Goal: Transaction & Acquisition: Book appointment/travel/reservation

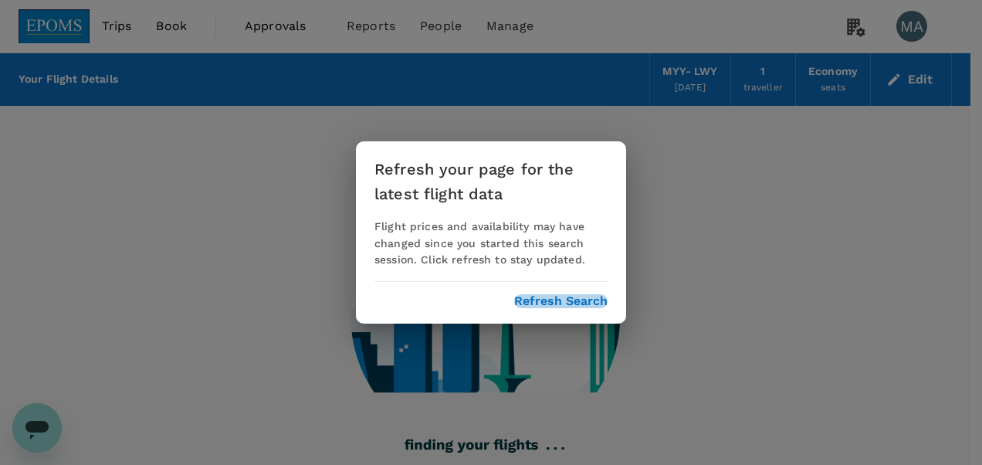
click at [573, 296] on button "Refresh Search" at bounding box center [560, 301] width 93 height 14
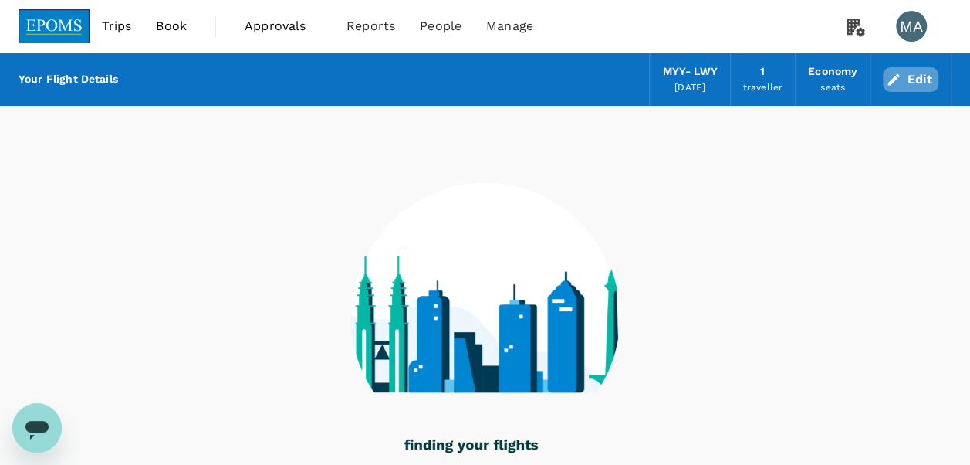
click at [936, 79] on button "Edit" at bounding box center [911, 79] width 56 height 25
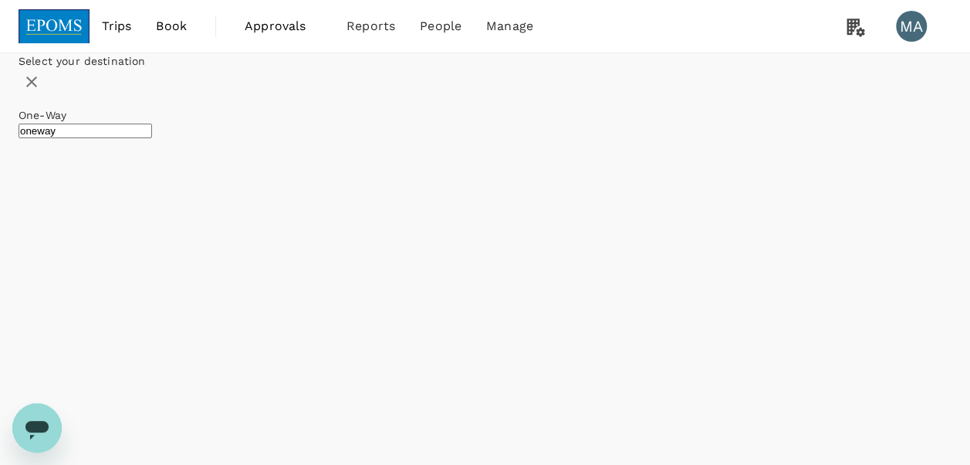
type input "Miri Intl (MYY)"
type input "[GEOGRAPHIC_DATA] ([GEOGRAPHIC_DATA])"
click at [351, 185] on icon at bounding box center [343, 177] width 15 height 15
click at [239, 88] on input "text" at bounding box center [227, 75] width 23 height 26
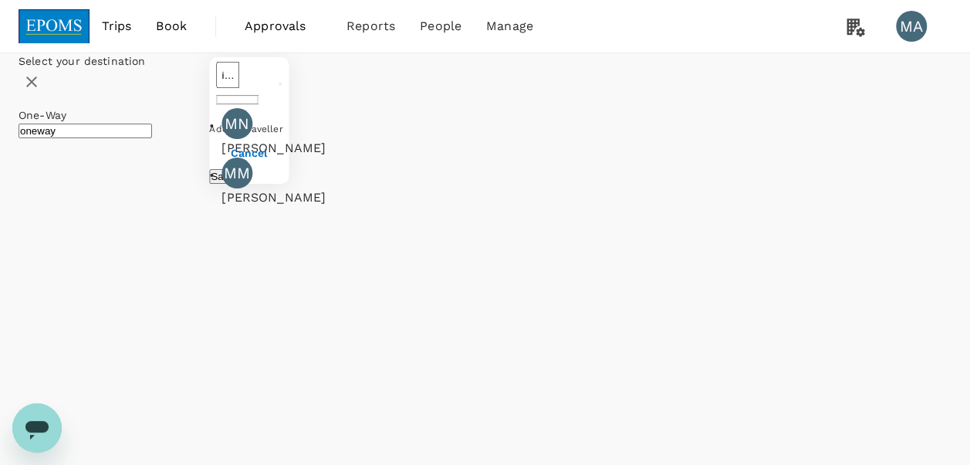
click at [408, 157] on div "[PERSON_NAME]" at bounding box center [344, 148] width 245 height 19
type input "[PERSON_NAME]"
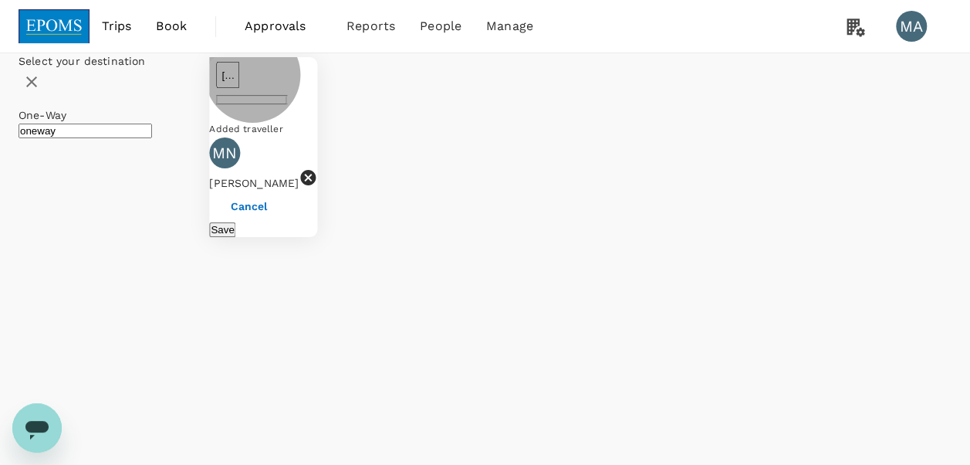
click at [235, 237] on button "Save" at bounding box center [222, 229] width 26 height 15
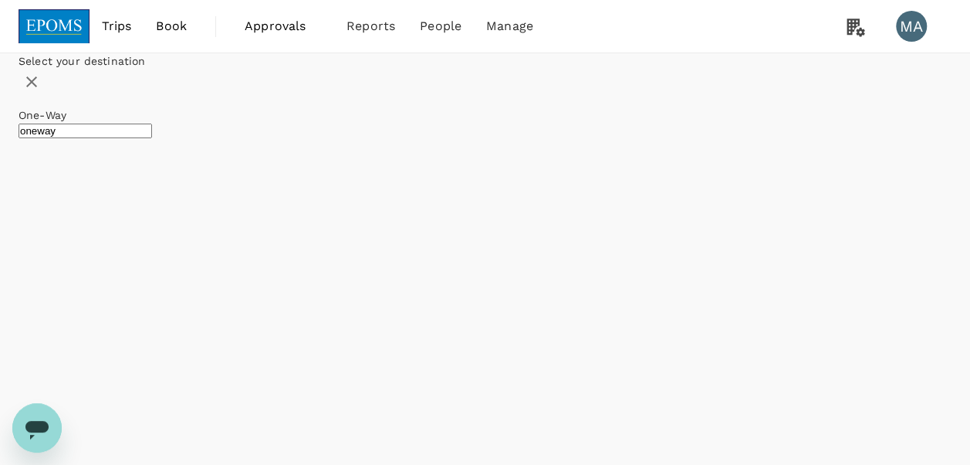
type input "[GEOGRAPHIC_DATA] (TGG)"
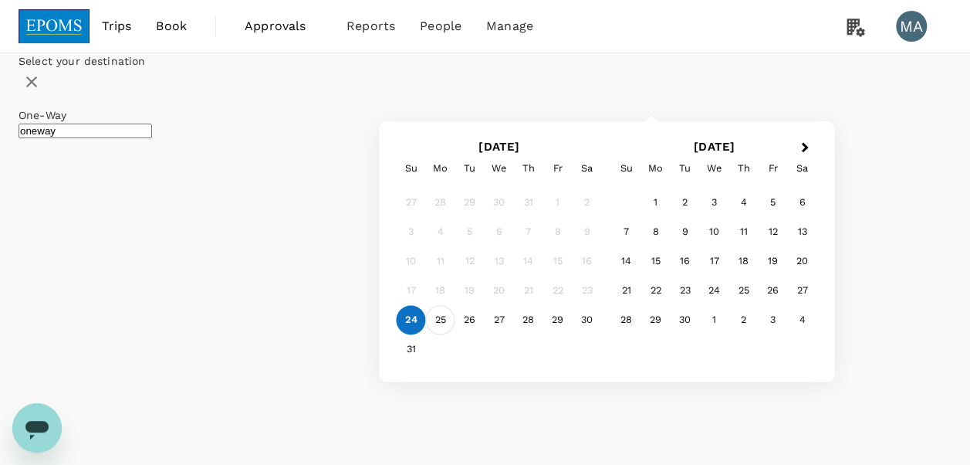
type input "Sultan [PERSON_NAME] [PERSON_NAME] (SZB)"
click at [455, 335] on div "25" at bounding box center [440, 320] width 29 height 29
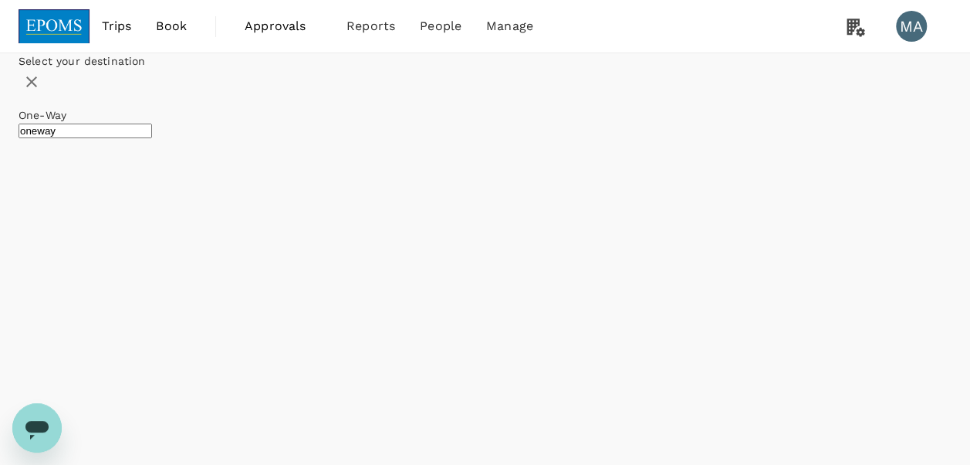
drag, startPoint x: 472, startPoint y: 284, endPoint x: 492, endPoint y: 266, distance: 27.4
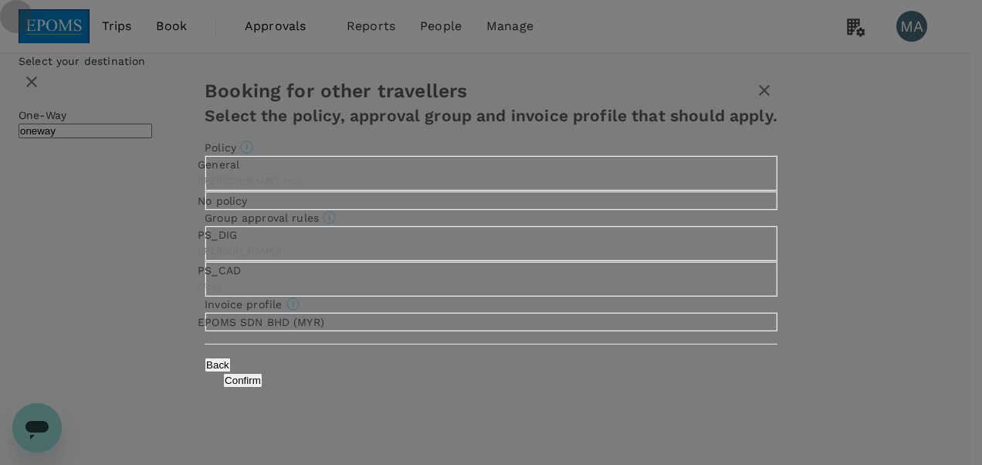
click at [343, 168] on input "General ( [PERSON_NAME], You )" at bounding box center [491, 232] width 982 height 465
click at [262, 387] on button "Confirm" at bounding box center [242, 380] width 39 height 15
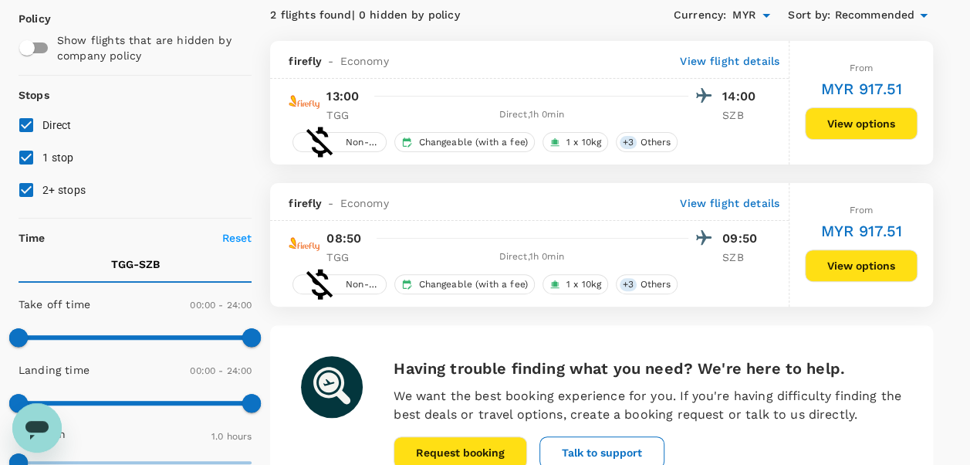
scroll to position [232, 0]
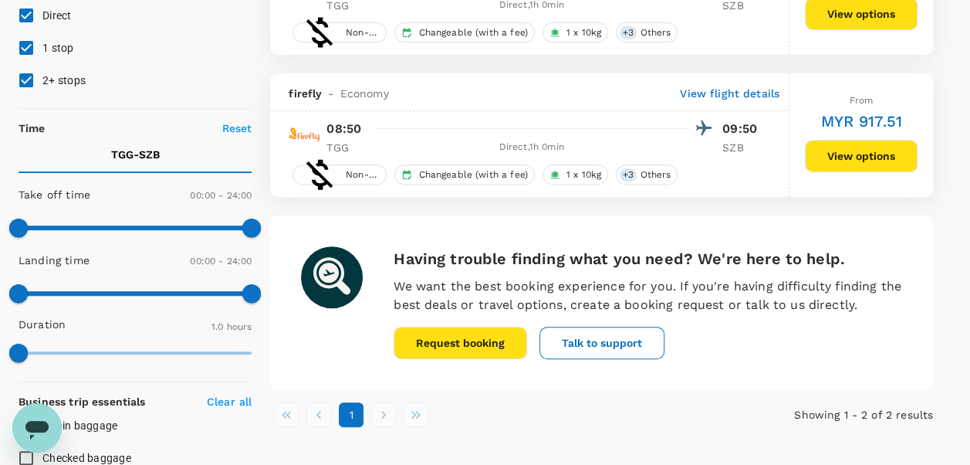
drag, startPoint x: 67, startPoint y: 78, endPoint x: 61, endPoint y: 69, distance: 11.1
click at [61, 69] on label "2+ stops" at bounding box center [124, 80] width 229 height 32
drag, startPoint x: 61, startPoint y: 69, endPoint x: 57, endPoint y: 42, distance: 26.5
click at [57, 42] on span "1 stop" at bounding box center [58, 48] width 32 height 12
click at [42, 42] on input "1 stop" at bounding box center [26, 48] width 32 height 32
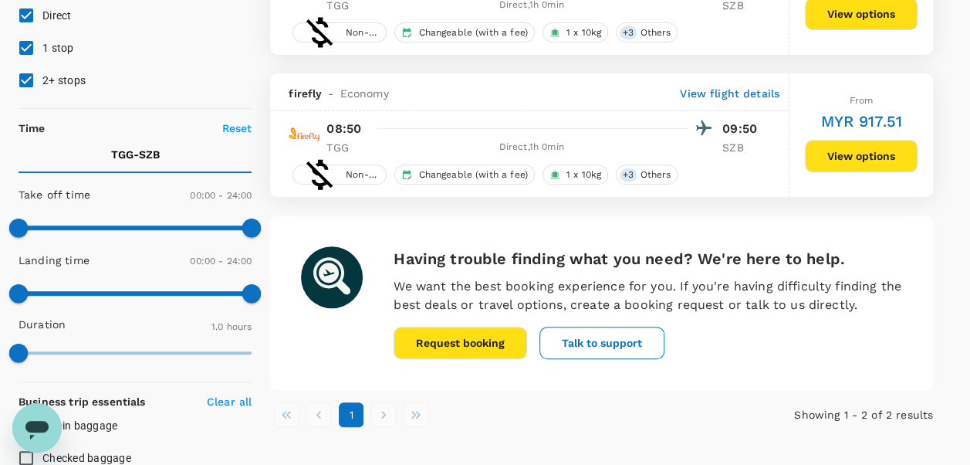
checkbox input "false"
click at [28, 75] on input "2+ stops" at bounding box center [26, 80] width 32 height 32
checkbox input "false"
type input "660"
drag, startPoint x: 11, startPoint y: 232, endPoint x: 126, endPoint y: 232, distance: 115.0
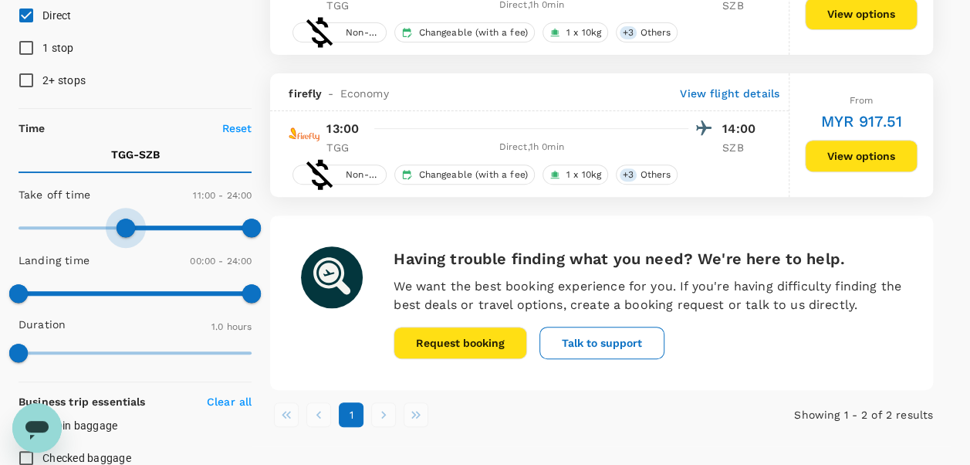
click at [126, 232] on span at bounding box center [126, 227] width 19 height 19
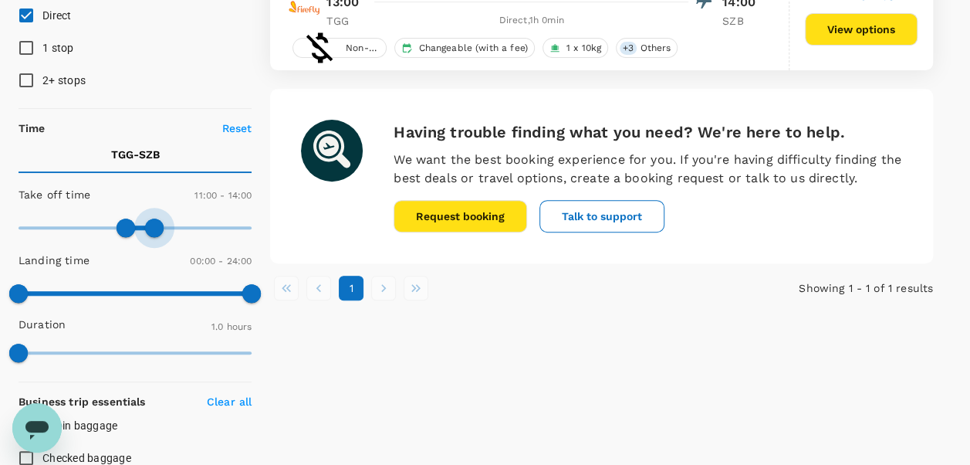
type input "810"
drag, startPoint x: 255, startPoint y: 227, endPoint x: 148, endPoint y: 219, distance: 106.8
click at [148, 219] on span at bounding box center [149, 227] width 19 height 19
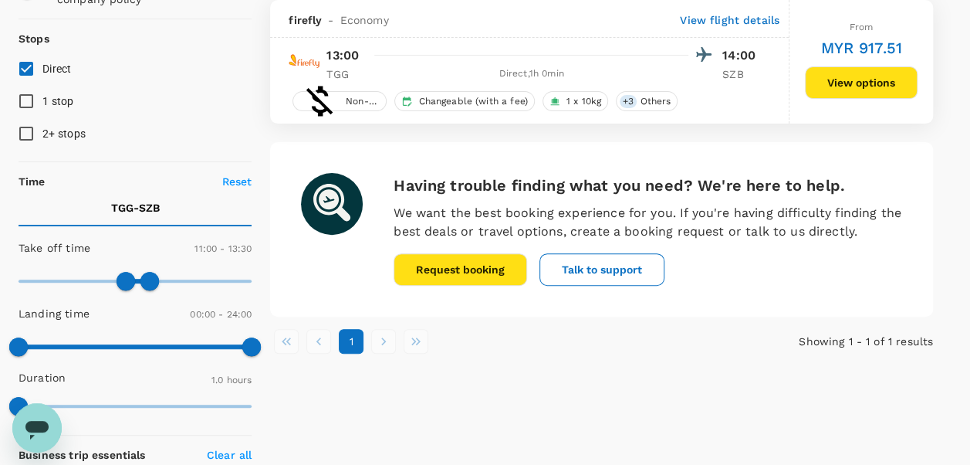
type input "MYR"
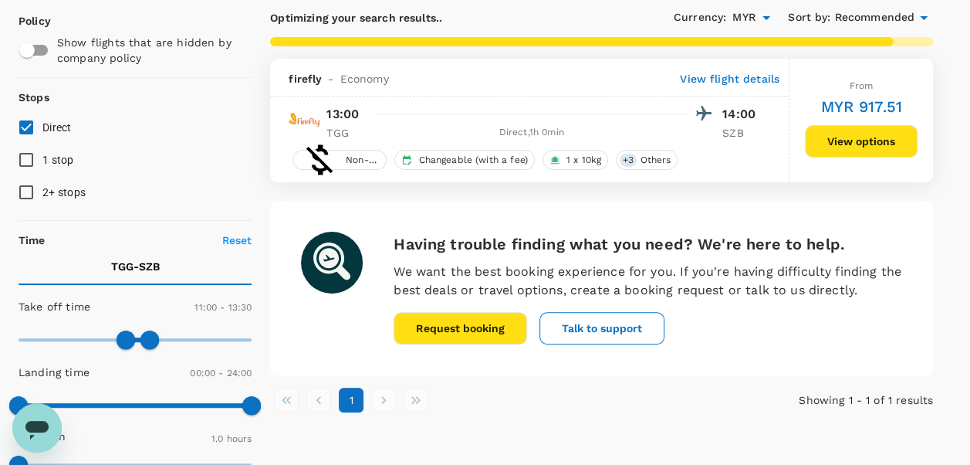
scroll to position [154, 0]
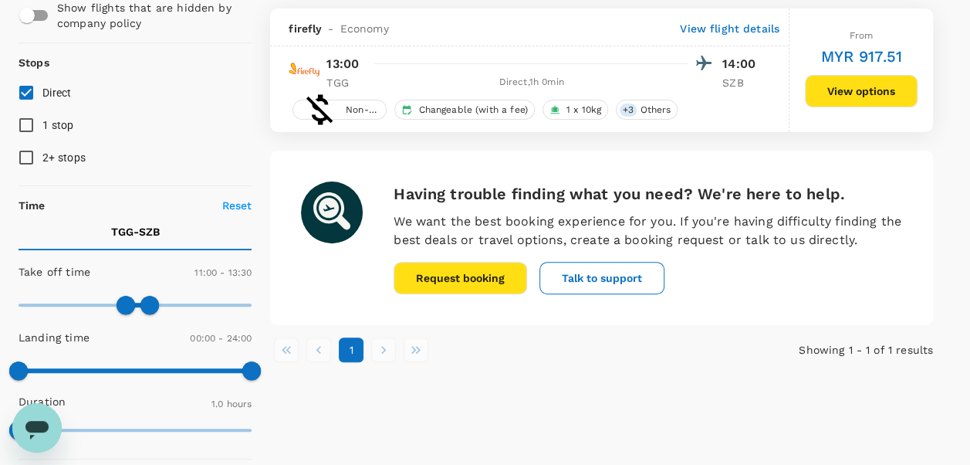
click at [873, 82] on button "View options" at bounding box center [861, 91] width 113 height 32
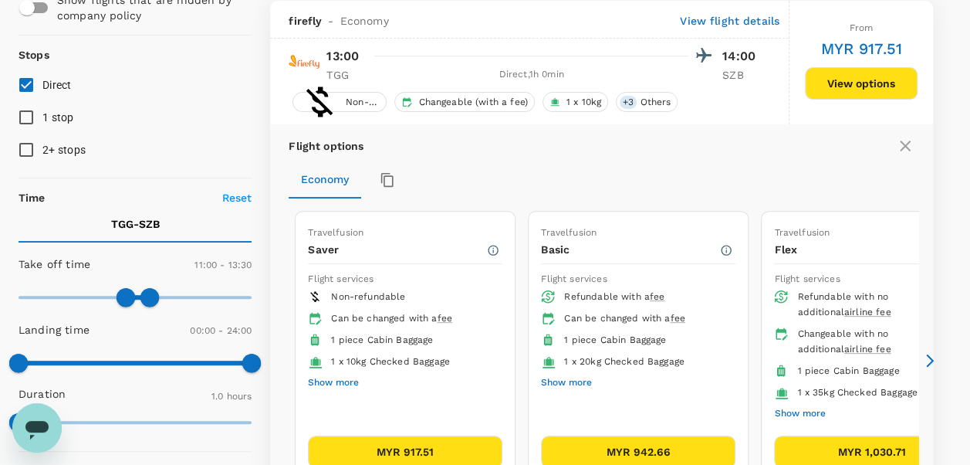
scroll to position [239, 0]
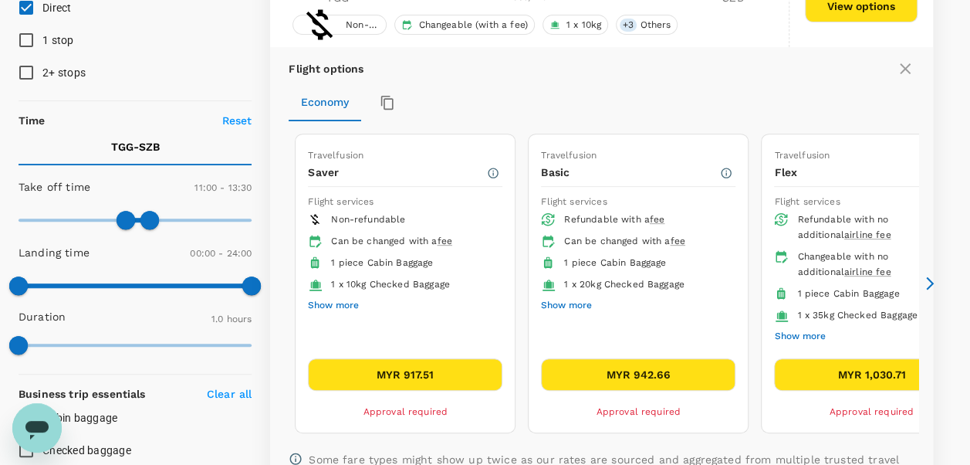
click at [627, 373] on button "MYR 942.66" at bounding box center [638, 374] width 195 height 32
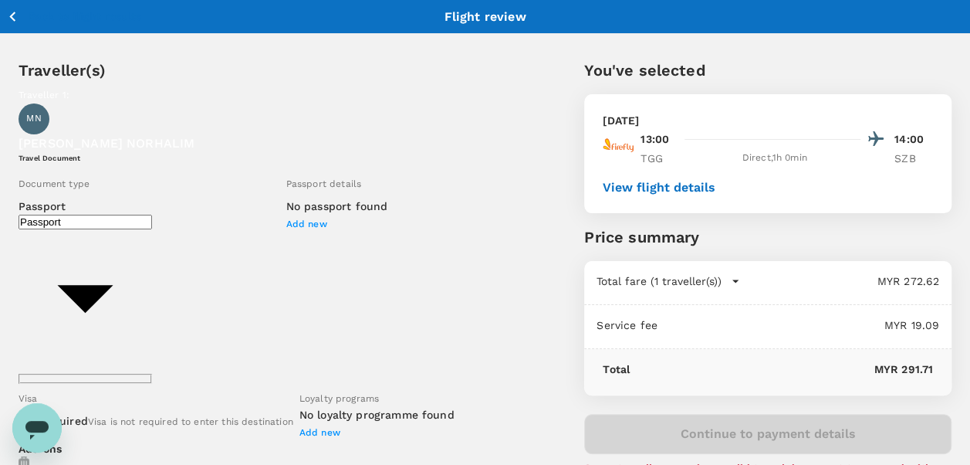
click at [171, 219] on body "Back to flight results Flight review Traveller(s) Traveller 1 : [GEOGRAPHIC_DAT…" at bounding box center [485, 407] width 970 height 814
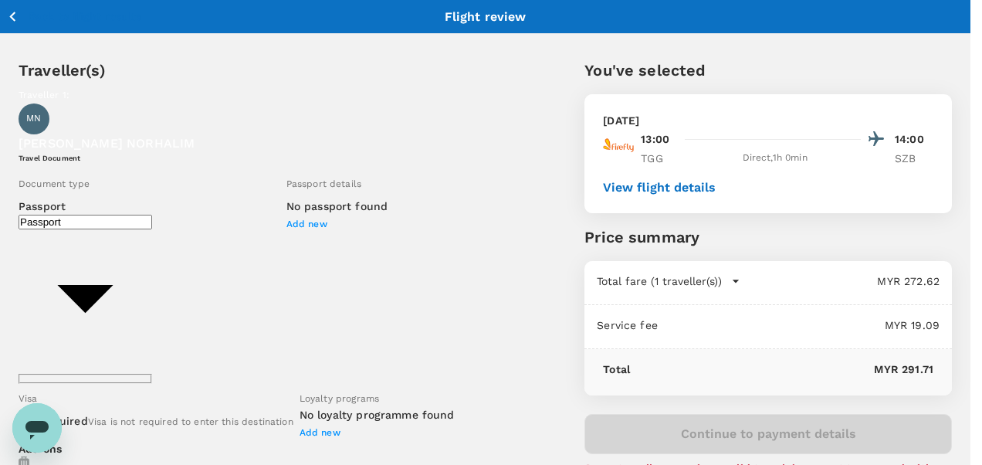
type input "Id card"
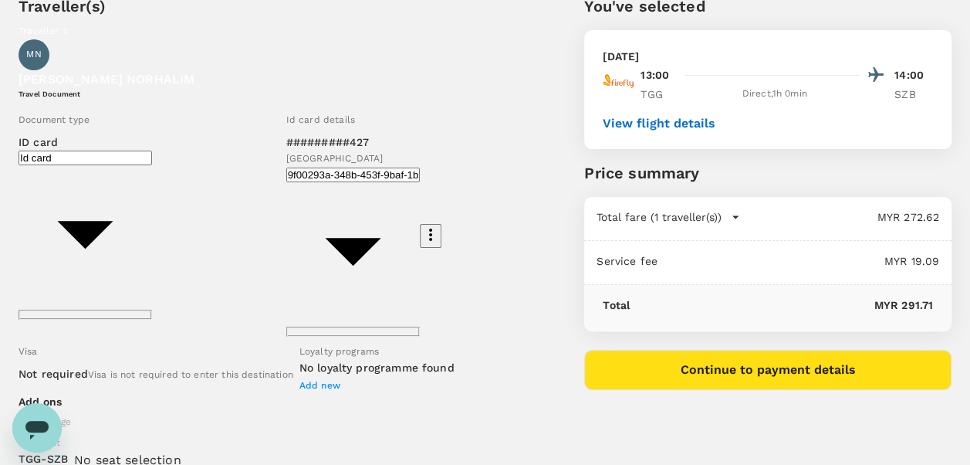
scroll to position [154, 0]
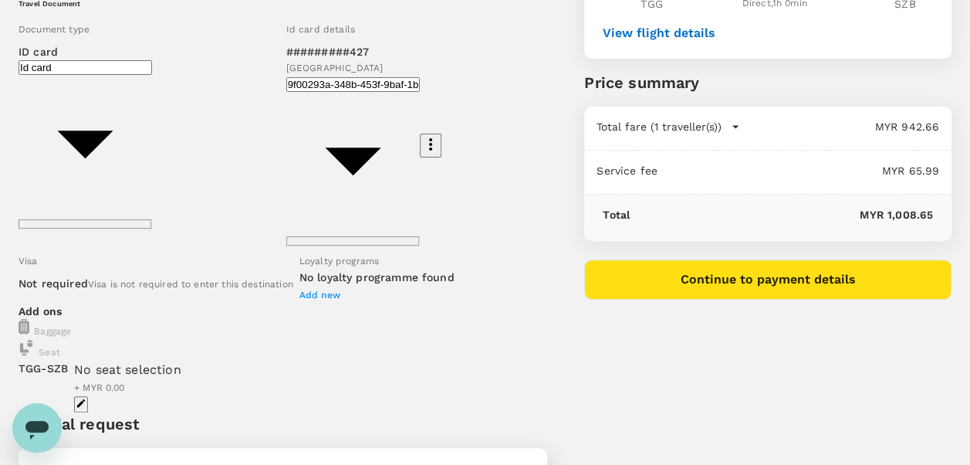
click at [86, 398] on icon "button" at bounding box center [81, 402] width 8 height 8
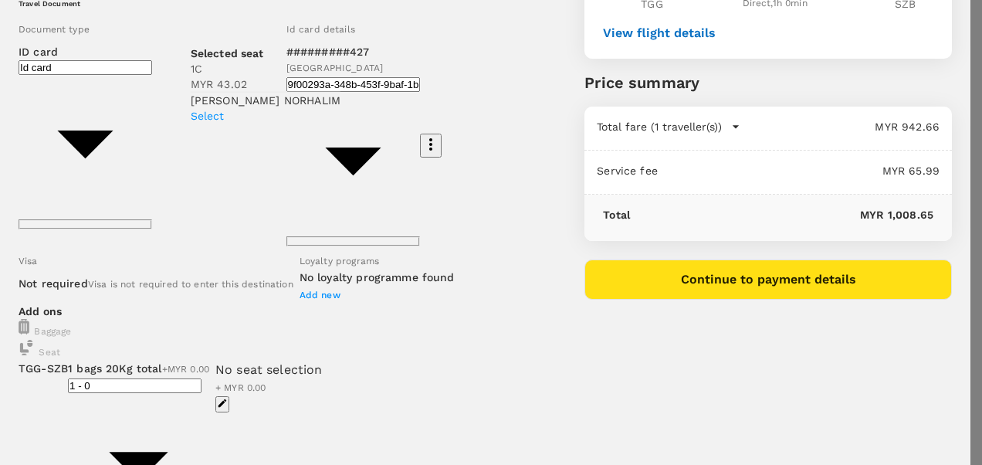
click at [304, 124] on p "Select" at bounding box center [229, 115] width 150 height 15
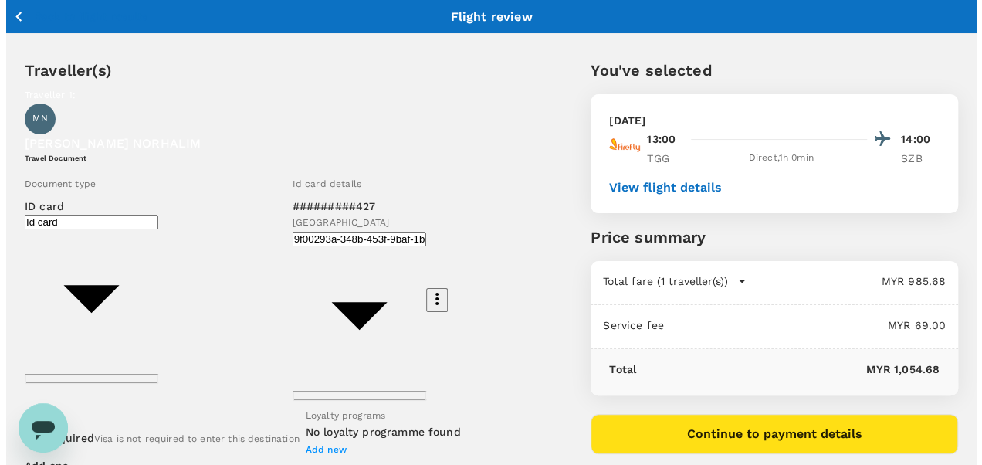
scroll to position [77, 0]
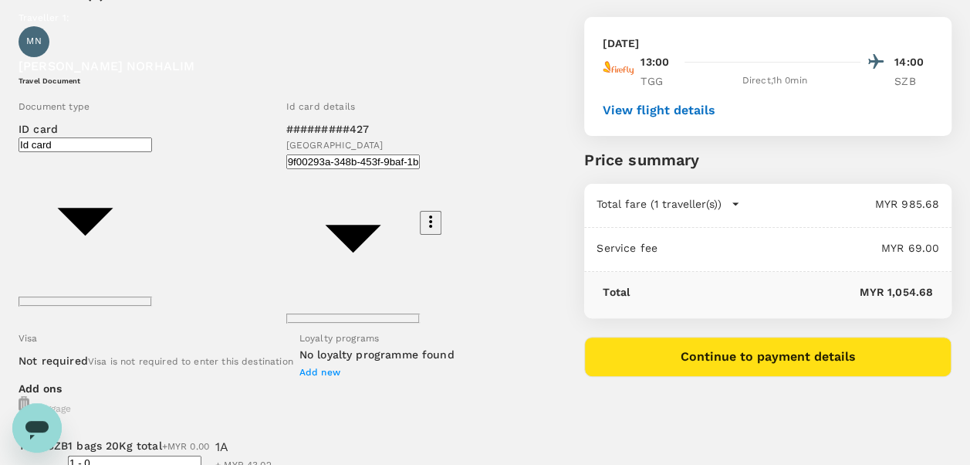
click at [695, 107] on div "[DATE] 13:00 14:00 TGG Direct , 1h 0min SZB View flight details" at bounding box center [767, 76] width 367 height 119
click at [751, 377] on button "Continue to payment details" at bounding box center [767, 357] width 367 height 40
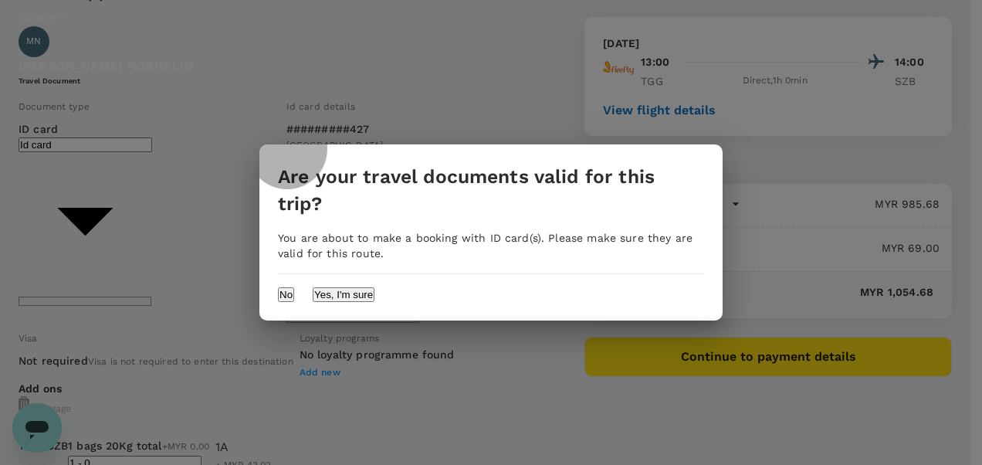
click at [374, 287] on button "Yes, I'm sure" at bounding box center [344, 294] width 62 height 15
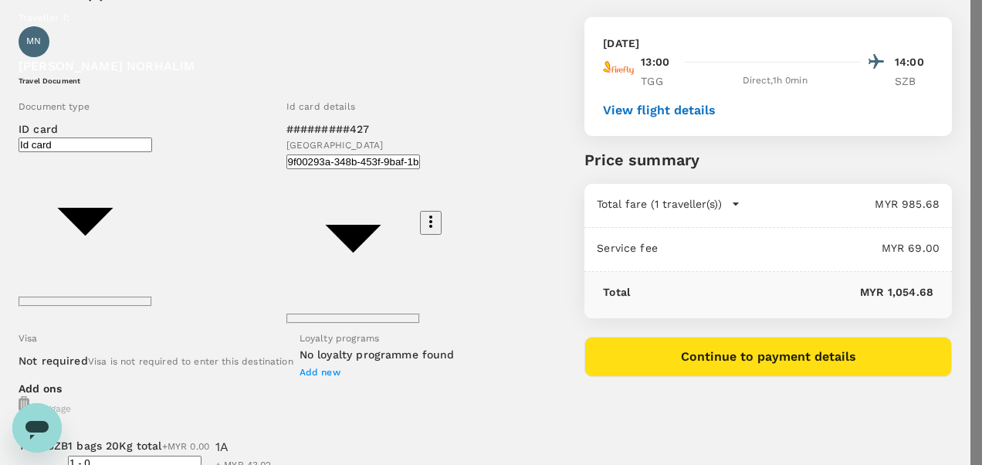
type input "9ea61a02-274a-4f65-9d5b-ca51ac7b2cfc"
paste textarea "CRT000000017398"
type textarea "TRF Reference No.: CRT000000017398"
